Goal: Complete application form: Complete application form

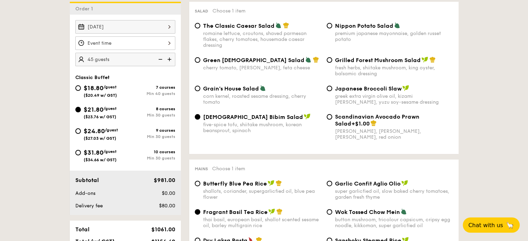
select select
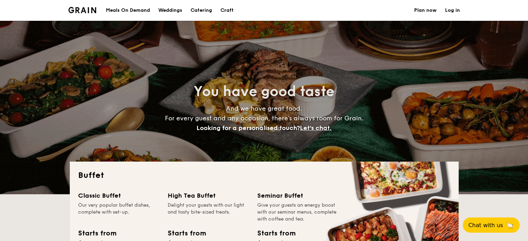
click at [201, 11] on h1 "Catering" at bounding box center [201, 10] width 22 height 21
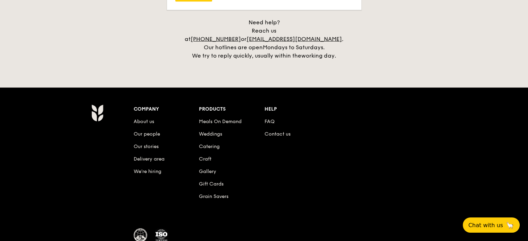
scroll to position [1457, 0]
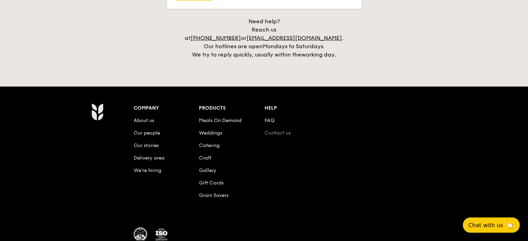
click at [275, 130] on link "Contact us" at bounding box center [277, 133] width 26 height 6
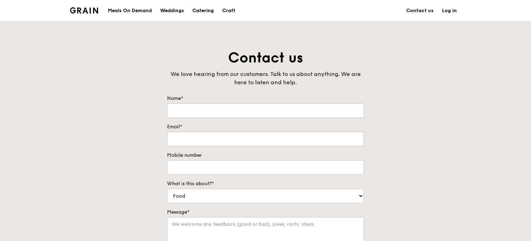
click at [201, 11] on div "Catering" at bounding box center [204, 10] width 22 height 21
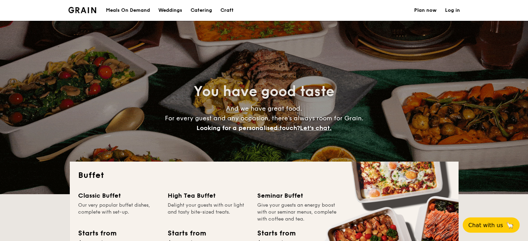
select select
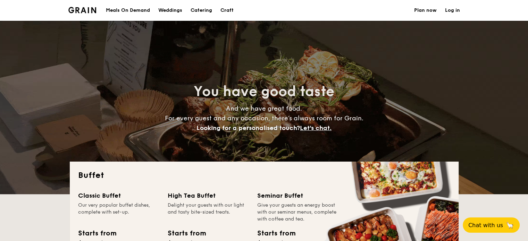
click at [429, 11] on link "Plan now" at bounding box center [425, 10] width 23 height 21
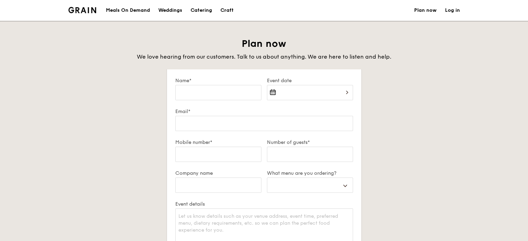
select select
click at [226, 93] on input "Name*" at bounding box center [218, 92] width 86 height 15
type input "J"
select select
type input "Ji"
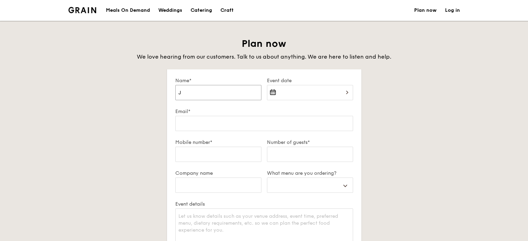
select select
type input "Jim"
select select
type input "Jim"
select select
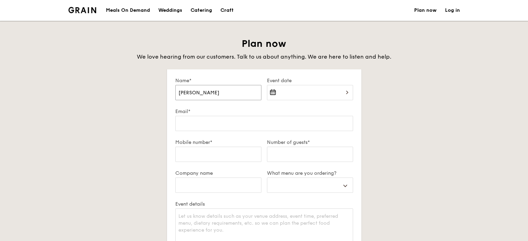
type input "Jim L"
select select
type input "Jim Li"
select select
type input "Jim Lim"
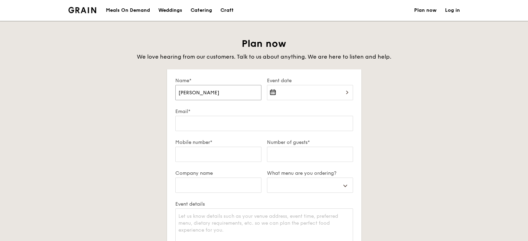
select select
type input "Jim Lim"
click at [346, 92] on div at bounding box center [310, 97] width 86 height 24
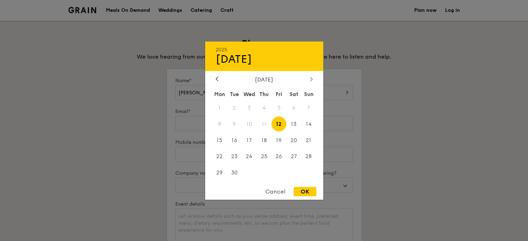
click at [311, 79] on icon at bounding box center [311, 79] width 3 height 5
click at [279, 144] on span "14" at bounding box center [278, 140] width 15 height 15
click at [308, 194] on div "OK" at bounding box center [304, 191] width 23 height 9
type input "[DATE]"
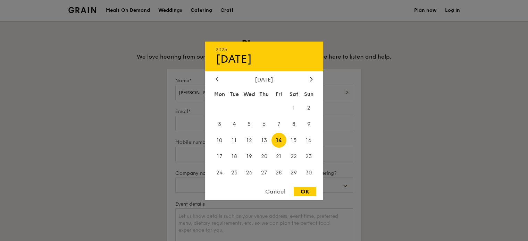
select select
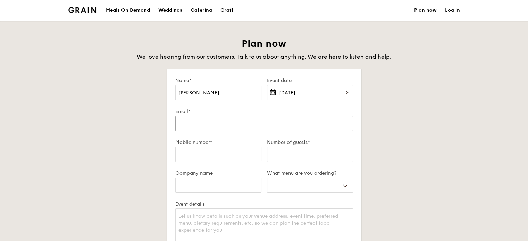
click at [207, 120] on input "Email*" at bounding box center [264, 123] width 178 height 15
type input "jim.lim@psb-academy.edu.sg"
select select
click at [228, 155] on input "Mobile number*" at bounding box center [218, 154] width 86 height 15
type input "90124023"
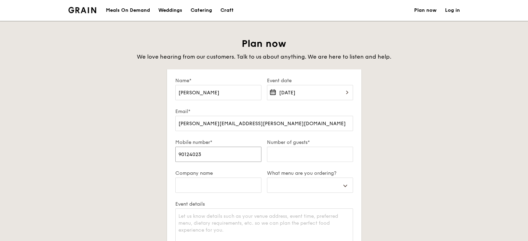
select select
click at [277, 154] on input "Number of guests*" at bounding box center [310, 154] width 86 height 15
type input "4"
select select
type input "45"
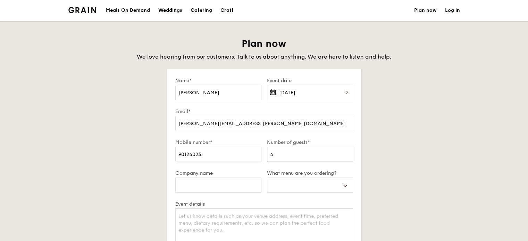
select select
type input "45"
click at [209, 183] on input "Company name" at bounding box center [218, 185] width 86 height 15
type input "P"
select select
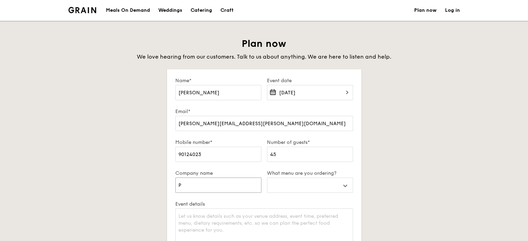
type input "PS"
select select
type input "PSB"
select select
type input "PSB"
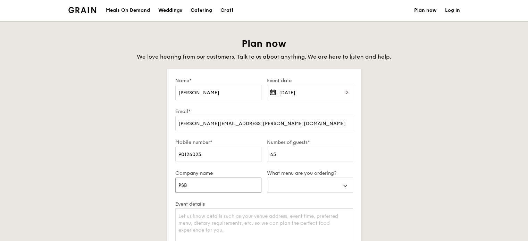
select select
type input "PSB A"
select select
type input "PSB Ac"
select select
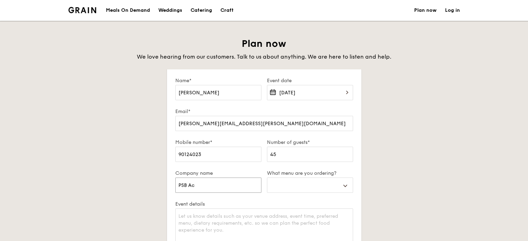
type input "PSB Aca"
select select
type input "PSB Acad"
select select
type input "PSB Acade"
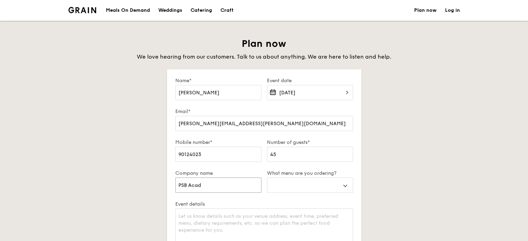
select select
type input "PSB Academ"
select select
type input "PSB Academy"
select select
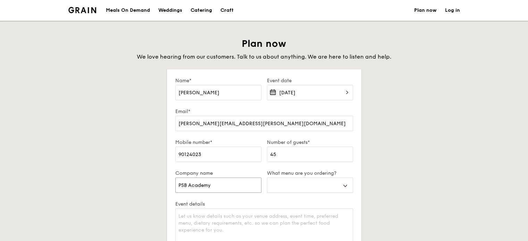
type input "PSB Academy"
click at [285, 185] on select "Buffet Mini Buffet High Tea Canapés Meal Boxes Wedding" at bounding box center [310, 185] width 86 height 15
select select "buffet"
click at [267, 178] on select "Buffet Mini Buffet High Tea Canapés Meal Boxes Wedding" at bounding box center [310, 185] width 86 height 15
click at [441, 201] on div "Plan now We love hearing from our customers. Talk to us about anything. We are …" at bounding box center [264, 198] width 388 height 322
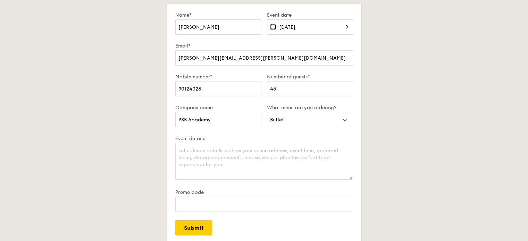
scroll to position [69, 0]
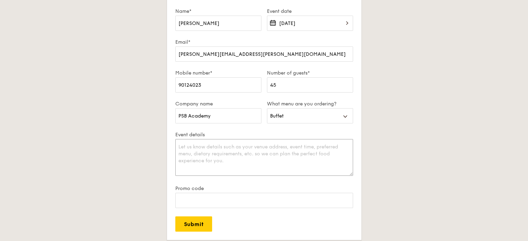
click at [189, 149] on textarea "Event details" at bounding box center [264, 157] width 178 height 37
click at [247, 222] on form "Name* Jim Lim Event date Nov 14, 2025 Email* jim.lim@psb-academy.edu.sg Mobile …" at bounding box center [264, 120] width 194 height 240
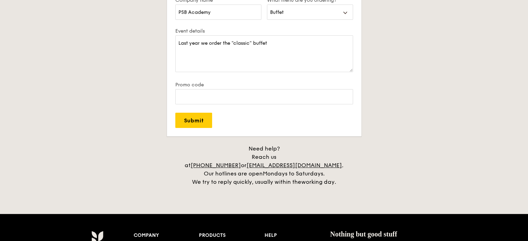
scroll to position [173, 0]
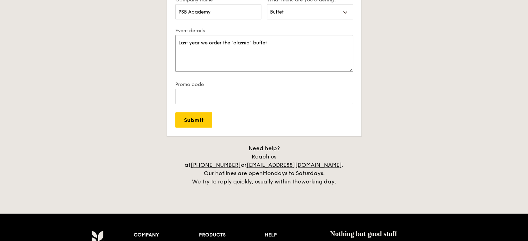
click at [285, 43] on textarea "Last year we order the "classic" buffet" at bounding box center [264, 53] width 178 height 37
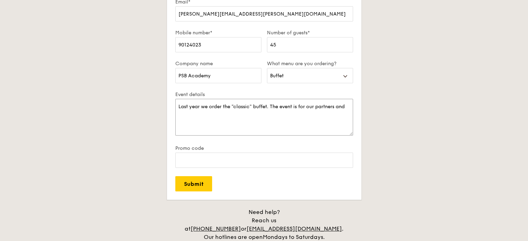
scroll to position [104, 0]
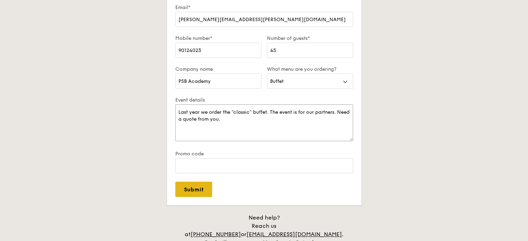
type textarea "Last year we order the "classic" buffet. The event is for our partners. Need a …"
click at [196, 191] on input "Submit" at bounding box center [193, 189] width 37 height 15
select select
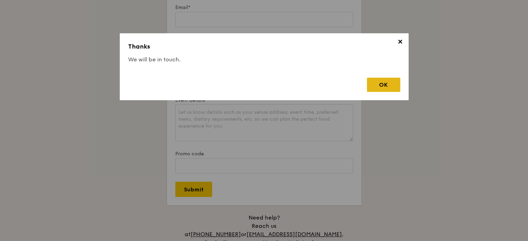
click at [386, 87] on div "OK" at bounding box center [383, 85] width 33 height 14
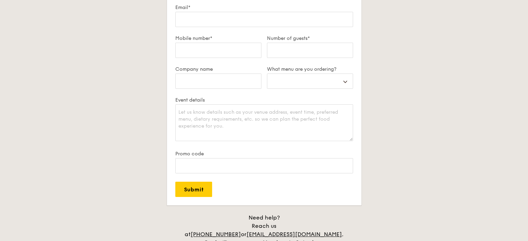
scroll to position [0, 0]
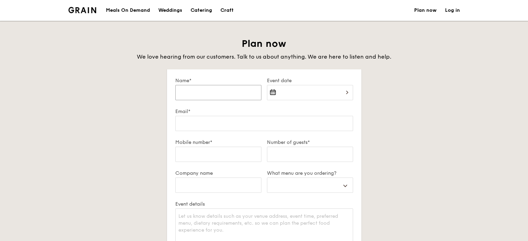
click at [210, 94] on input "Name*" at bounding box center [218, 92] width 86 height 15
type input "Jim Lim"
select select
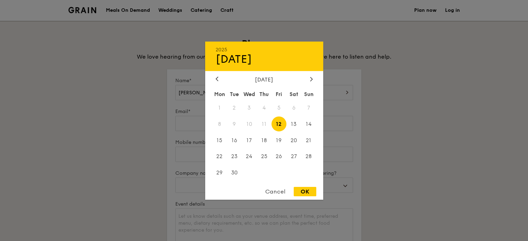
click at [302, 92] on div "2025 Sep 12 September 2025 Mon Tue Wed Thu Fri Sat Sun 1 2 3 4 5 6 7 8 9 10 11 …" at bounding box center [310, 97] width 86 height 24
click at [312, 77] on div at bounding box center [311, 79] width 6 height 7
click at [280, 143] on span "14" at bounding box center [278, 140] width 15 height 15
click at [202, 129] on div at bounding box center [264, 120] width 528 height 241
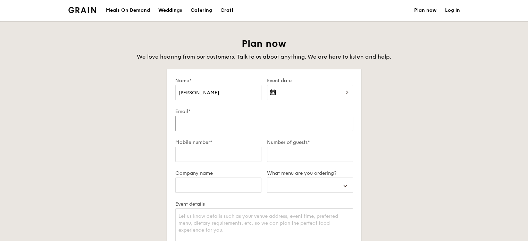
click at [194, 123] on input "Email*" at bounding box center [264, 123] width 178 height 15
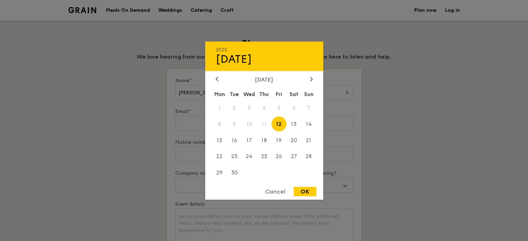
click at [310, 95] on div "2025 Sep 12 September 2025 Mon Tue Wed Thu Fri Sat Sun 1 2 3 4 5 6 7 8 9 10 11 …" at bounding box center [310, 97] width 86 height 24
